Goal: Task Accomplishment & Management: Complete application form

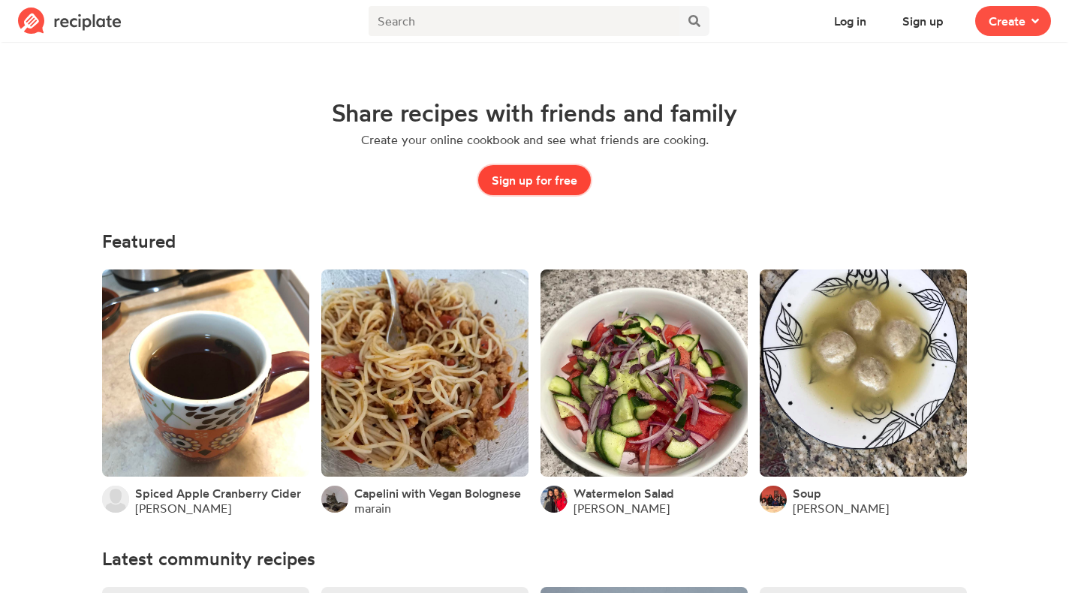
click at [529, 180] on button "Sign up for free" at bounding box center [534, 180] width 113 height 30
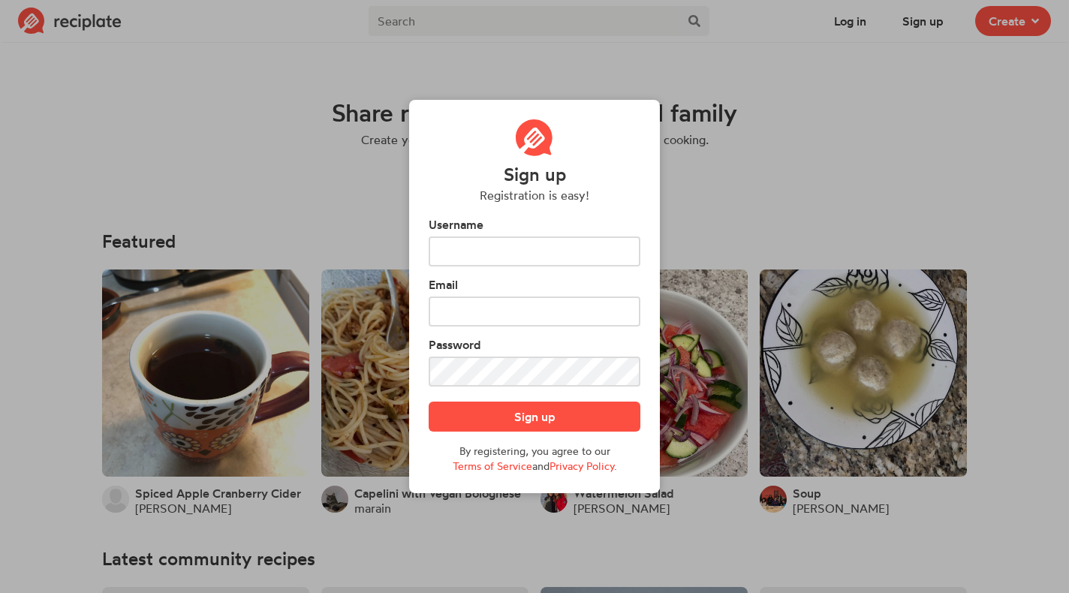
click at [664, 108] on div "Sign up Registration is easy! Username Email Password Sign up By registering, y…" at bounding box center [534, 296] width 263 height 551
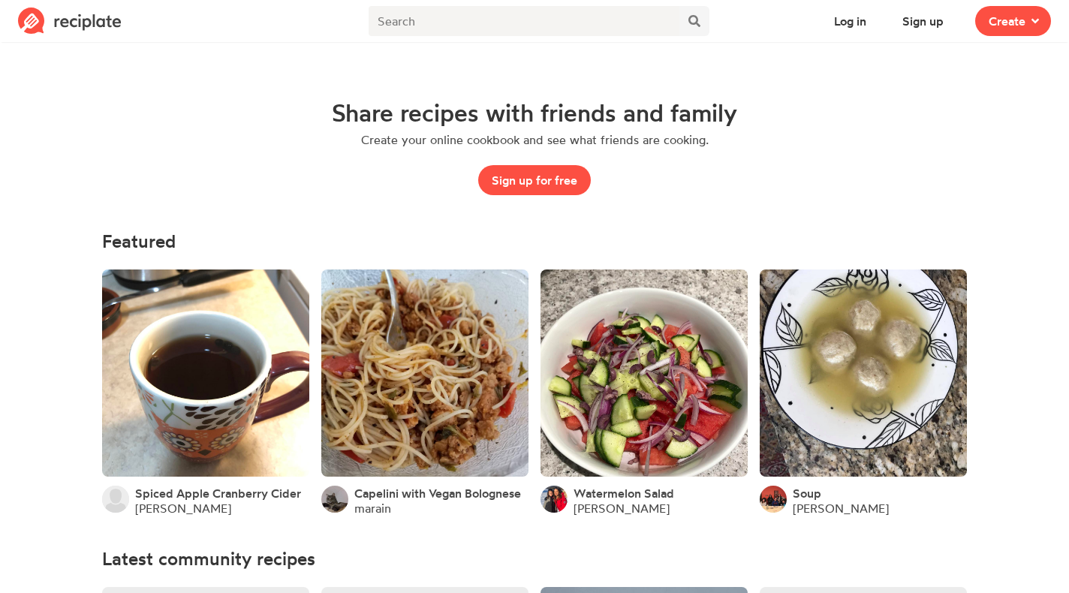
drag, startPoint x: 736, startPoint y: 117, endPoint x: 290, endPoint y: 98, distance: 446.3
click at [289, 100] on div "Share recipes with friends and family Create your online cookbook and see what …" at bounding box center [534, 147] width 793 height 96
click at [806, 150] on div "Share recipes with friends and family Create your online cookbook and see what …" at bounding box center [534, 147] width 793 height 96
click at [549, 180] on button "Sign up for free" at bounding box center [534, 180] width 113 height 30
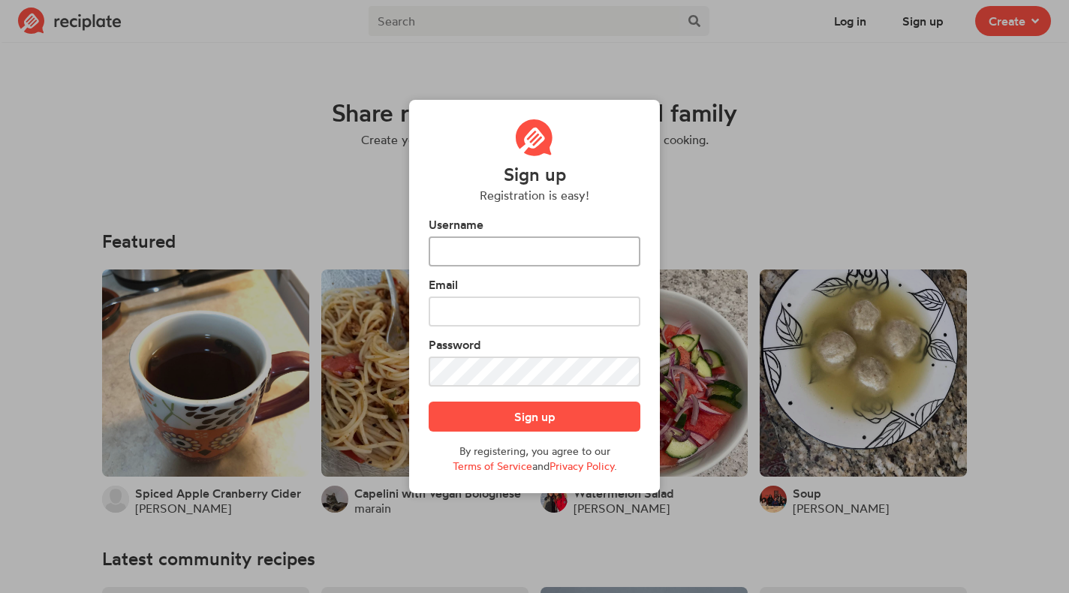
click at [525, 238] on input "text" at bounding box center [535, 251] width 212 height 30
type input "[EMAIL_ADDRESS][DOMAIN_NAME]"
click at [523, 254] on input "[EMAIL_ADDRESS][DOMAIN_NAME]" at bounding box center [535, 251] width 212 height 30
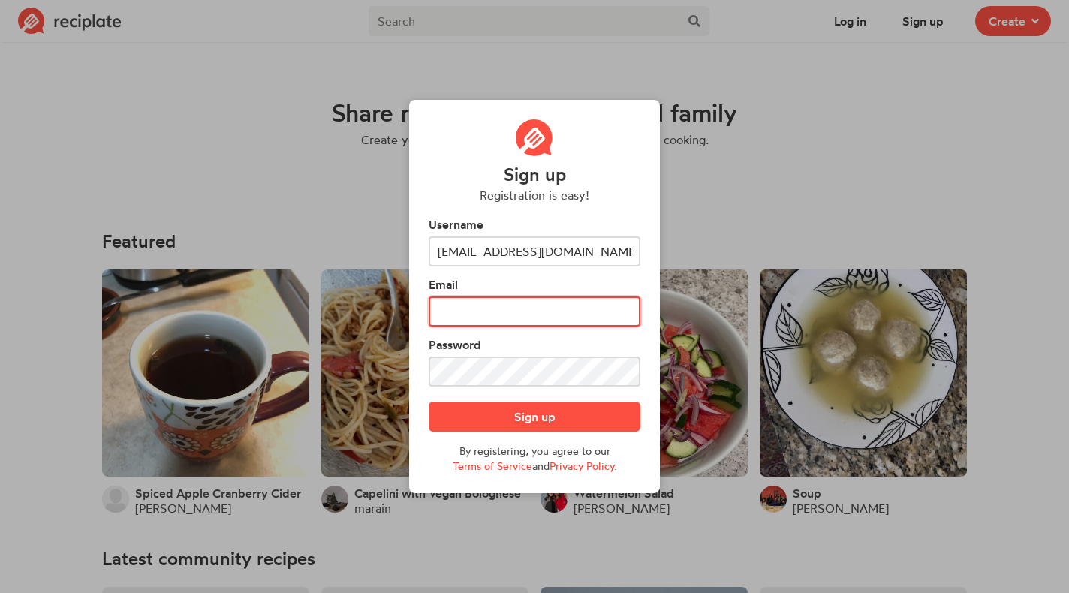
click at [516, 310] on input "text" at bounding box center [535, 311] width 212 height 30
paste input "[EMAIL_ADDRESS][DOMAIN_NAME]"
type input "[EMAIL_ADDRESS][DOMAIN_NAME]"
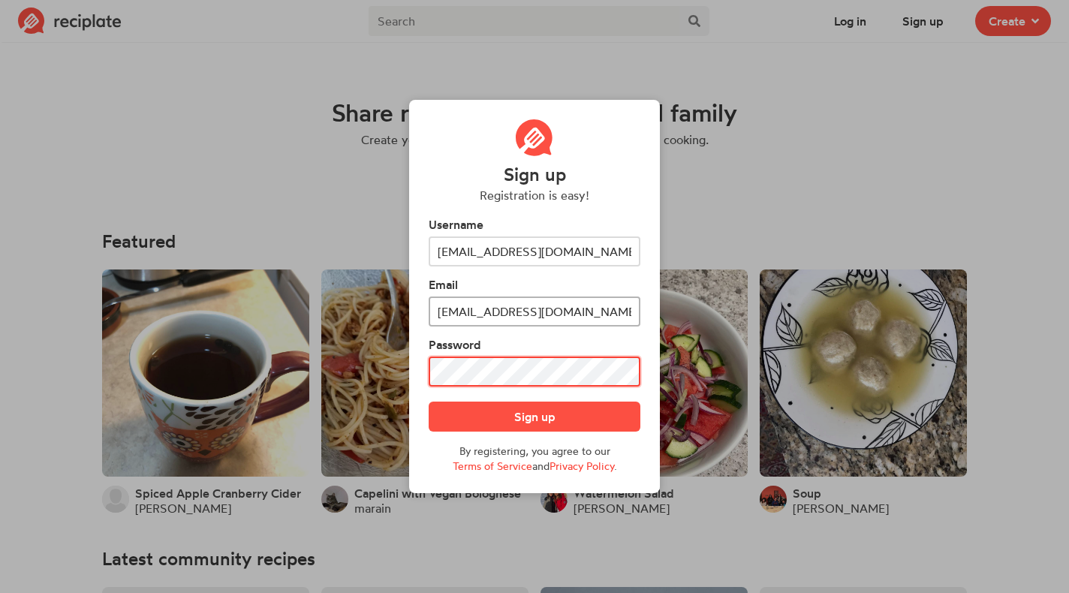
click at [429, 402] on button "Sign up" at bounding box center [535, 417] width 212 height 30
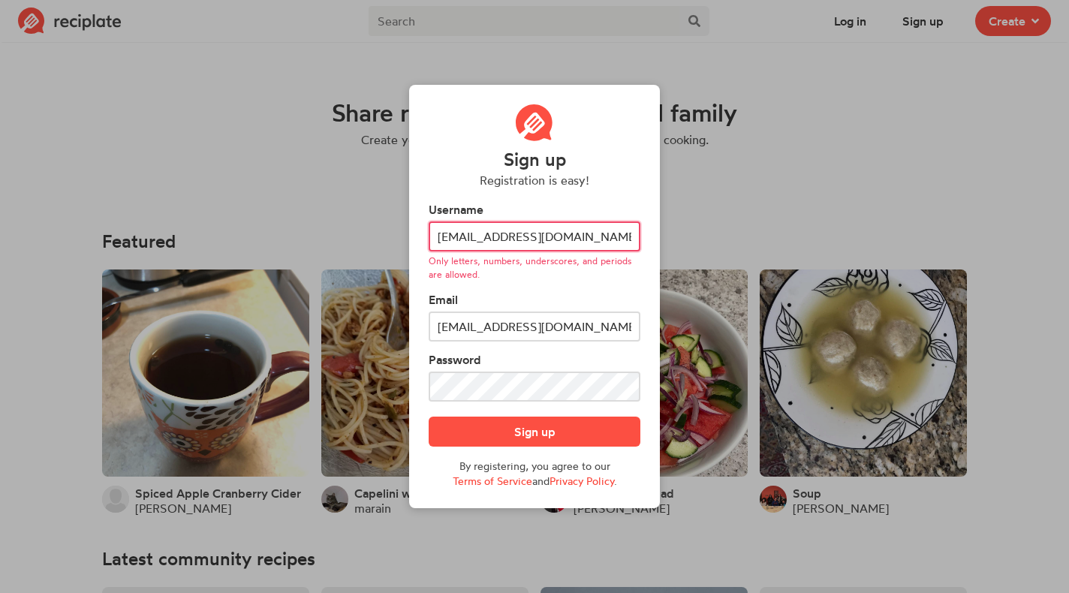
drag, startPoint x: 504, startPoint y: 240, endPoint x: 637, endPoint y: 240, distance: 132.9
click at [637, 240] on input "[EMAIL_ADDRESS][DOMAIN_NAME]" at bounding box center [535, 236] width 212 height 30
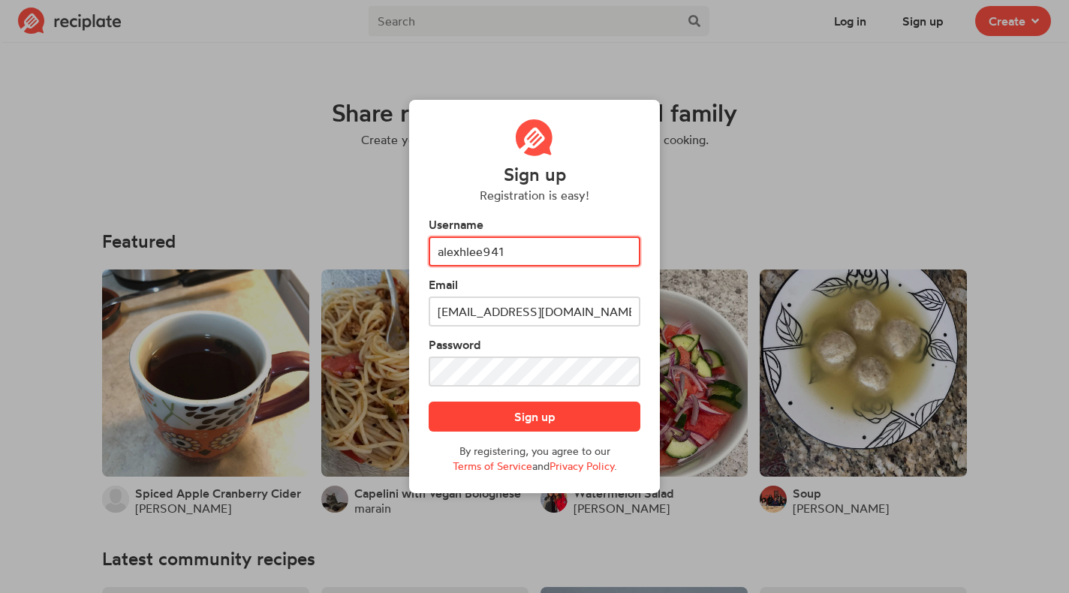
type input "alexhlee941"
click at [522, 408] on button "Sign up" at bounding box center [535, 417] width 212 height 30
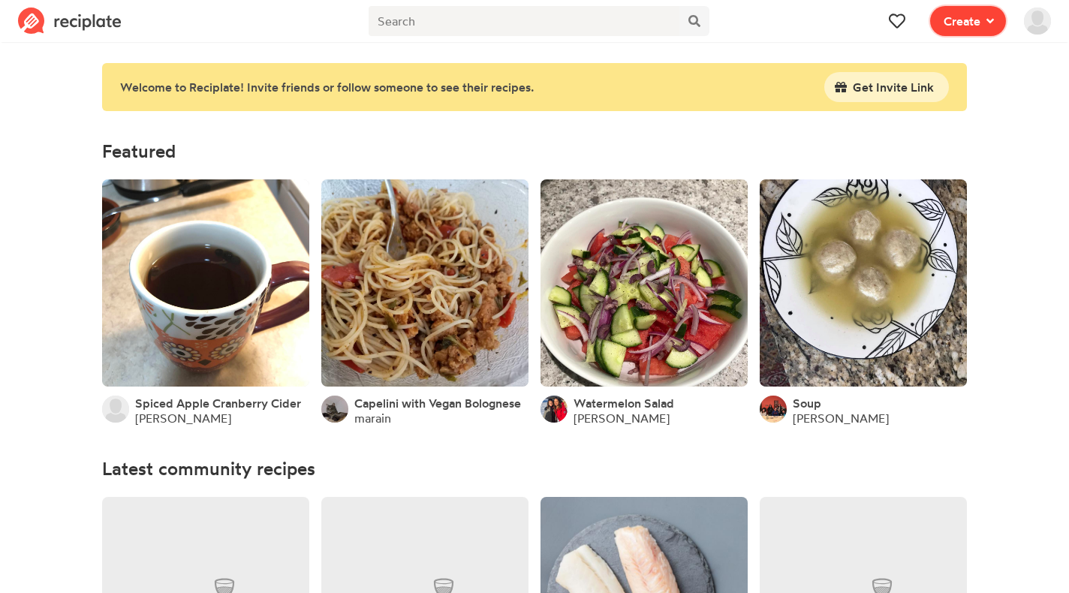
click at [987, 23] on icon at bounding box center [990, 21] width 8 height 12
